Goal: Check status: Check status

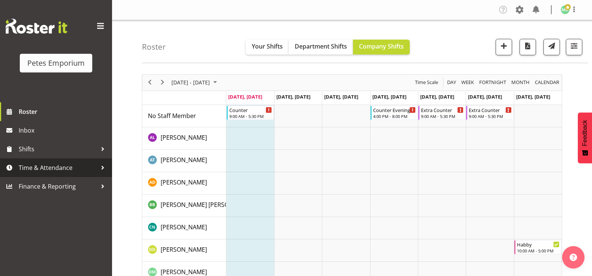
click at [70, 169] on span "Time & Attendance" at bounding box center [58, 167] width 78 height 11
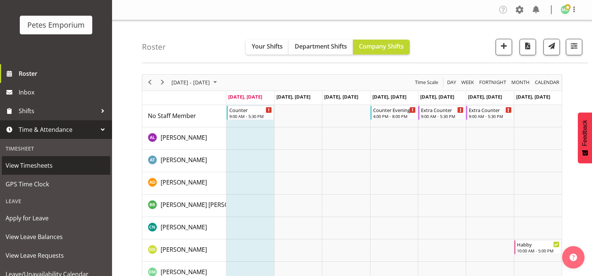
scroll to position [66, 0]
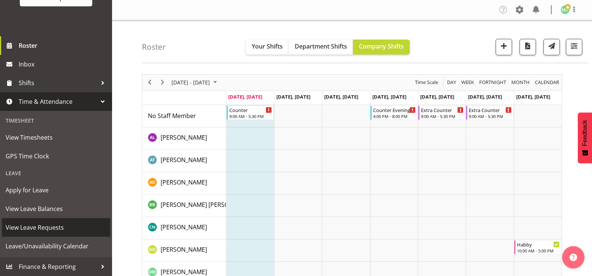
click at [65, 229] on span "View Leave Requests" at bounding box center [56, 227] width 101 height 11
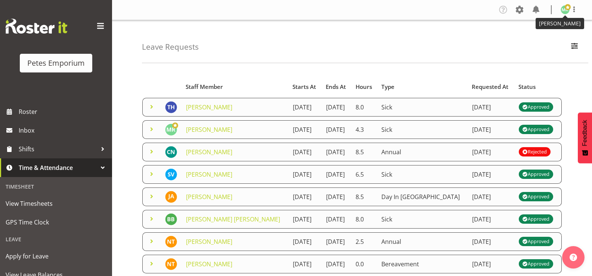
click at [569, 9] on span at bounding box center [568, 7] width 6 height 6
click at [534, 38] on link "Log Out" at bounding box center [543, 38] width 72 height 13
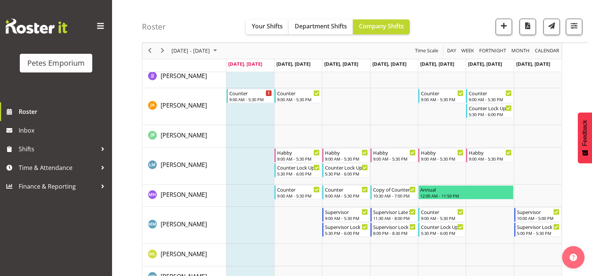
scroll to position [373, 0]
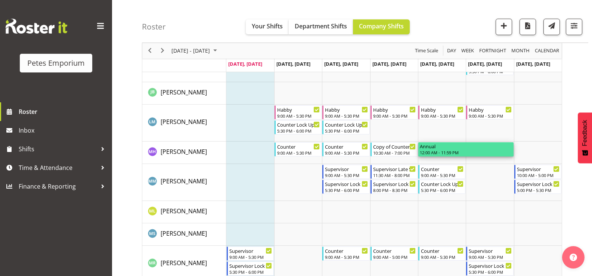
click at [430, 147] on div "Annual" at bounding box center [466, 145] width 92 height 7
click at [65, 172] on span "Time & Attendance" at bounding box center [58, 167] width 78 height 11
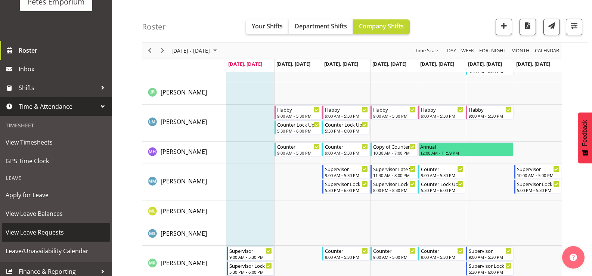
scroll to position [66, 0]
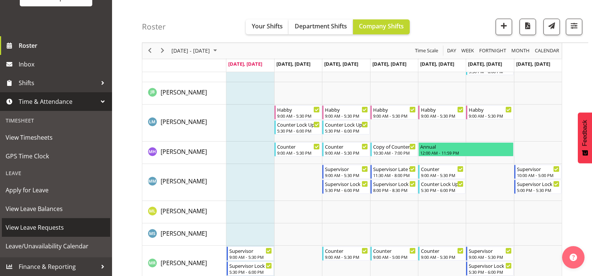
click at [55, 228] on span "View Leave Requests" at bounding box center [56, 227] width 101 height 11
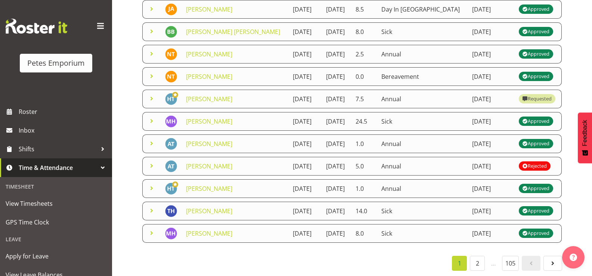
scroll to position [193, 0]
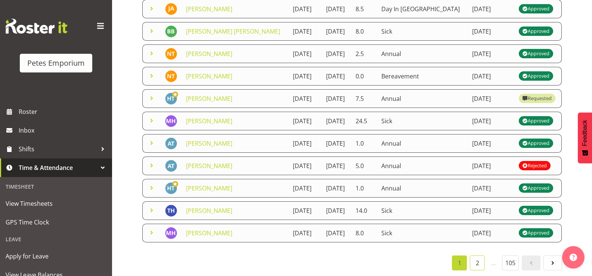
click at [475, 258] on link "2" at bounding box center [477, 262] width 15 height 15
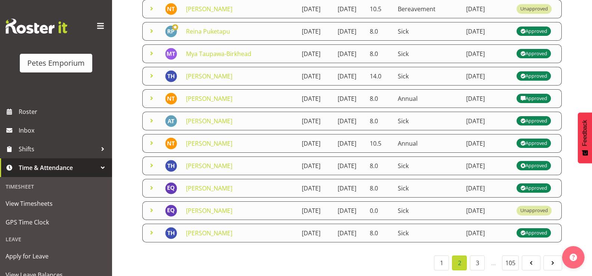
scroll to position [205, 0]
click at [476, 257] on link "3" at bounding box center [477, 262] width 15 height 15
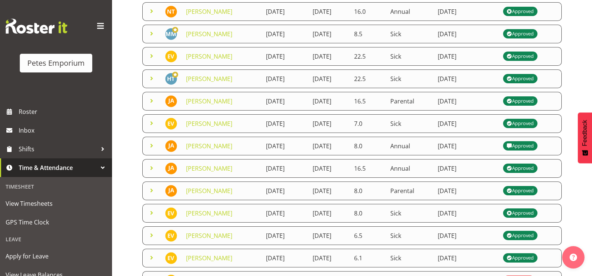
scroll to position [193, 0]
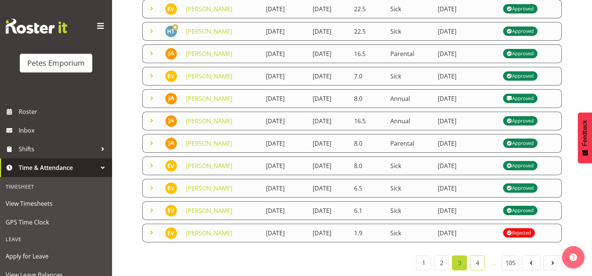
click at [477, 257] on link "4" at bounding box center [477, 262] width 15 height 15
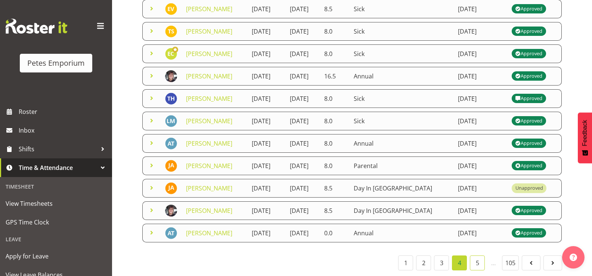
click at [474, 258] on link "5" at bounding box center [477, 262] width 15 height 15
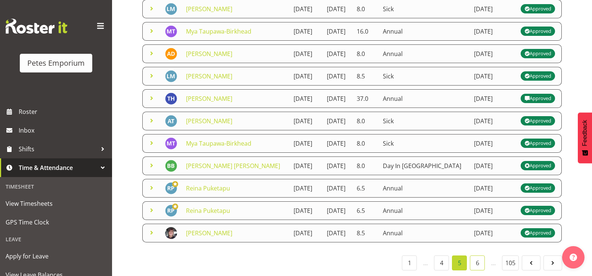
click at [479, 260] on link "6" at bounding box center [477, 262] width 15 height 15
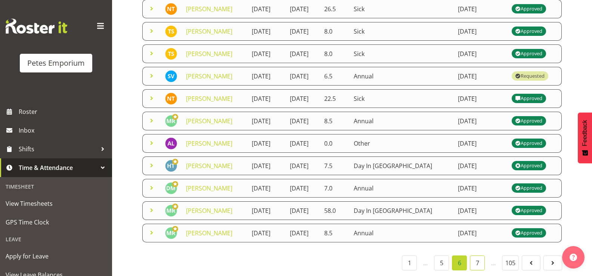
click at [480, 258] on link "7" at bounding box center [477, 262] width 15 height 15
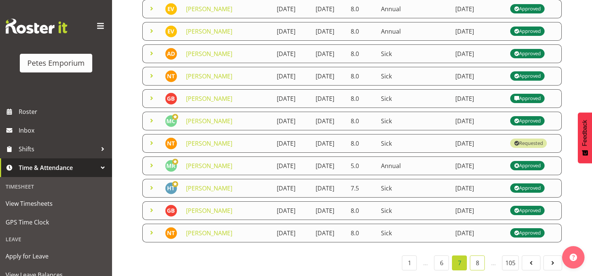
click at [476, 259] on link "8" at bounding box center [477, 262] width 15 height 15
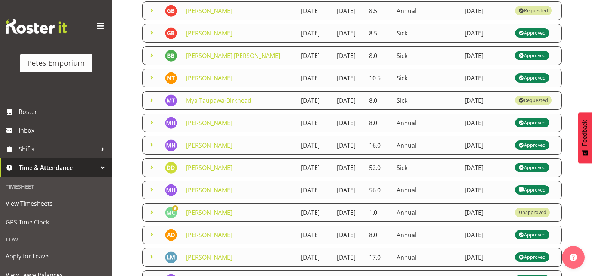
scroll to position [108, 0]
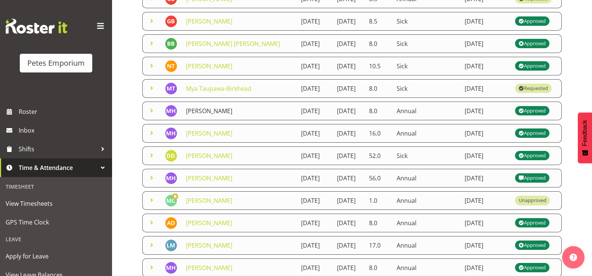
click at [226, 115] on link "[PERSON_NAME]" at bounding box center [209, 111] width 46 height 8
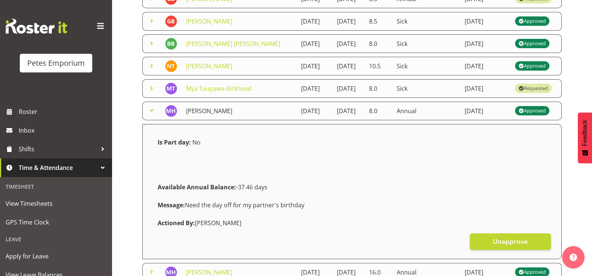
click at [227, 115] on link "[PERSON_NAME]" at bounding box center [209, 111] width 46 height 8
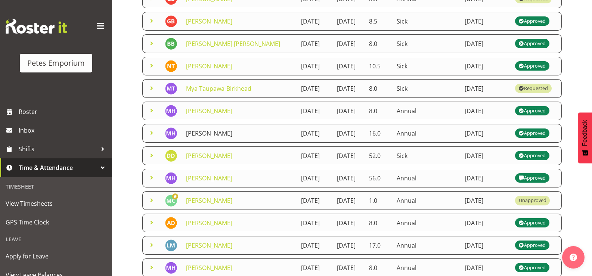
click at [225, 137] on link "[PERSON_NAME]" at bounding box center [209, 133] width 46 height 8
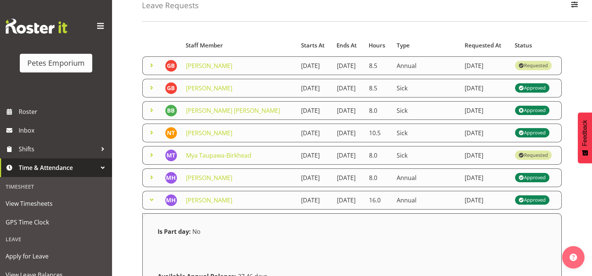
scroll to position [0, 0]
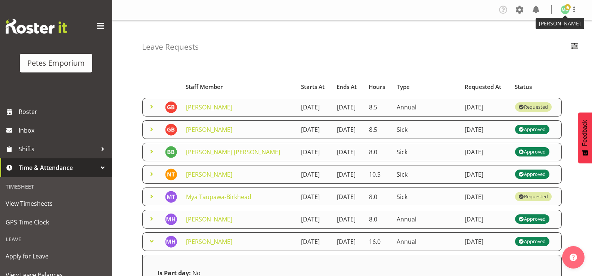
click at [569, 9] on span at bounding box center [568, 7] width 6 height 6
click at [525, 37] on link "Log Out" at bounding box center [543, 38] width 72 height 13
click at [524, 38] on div "Leave Requests Search Search for a particular employee Status All Approved Requ…" at bounding box center [365, 41] width 446 height 43
